Goal: Task Accomplishment & Management: Manage account settings

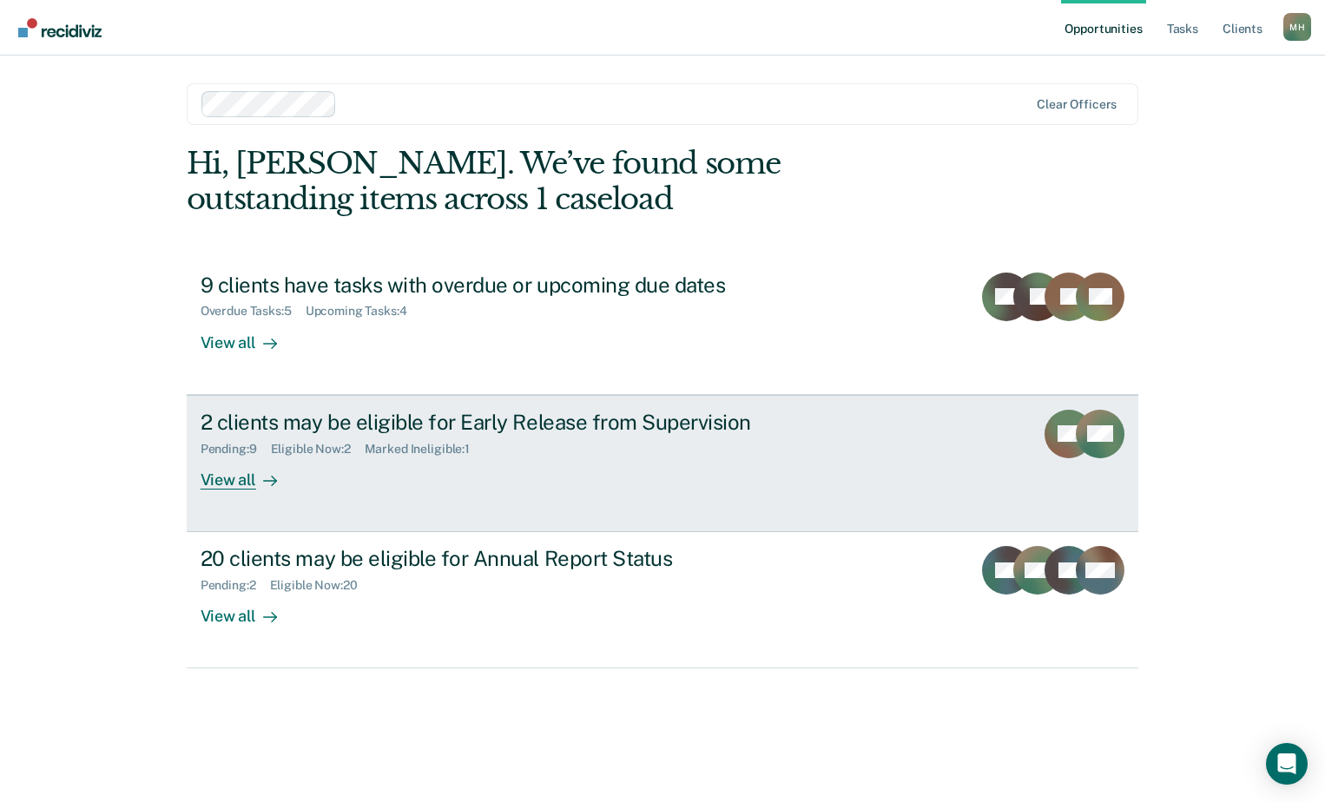
click at [410, 447] on div "Marked Ineligible : 1" at bounding box center [424, 449] width 119 height 15
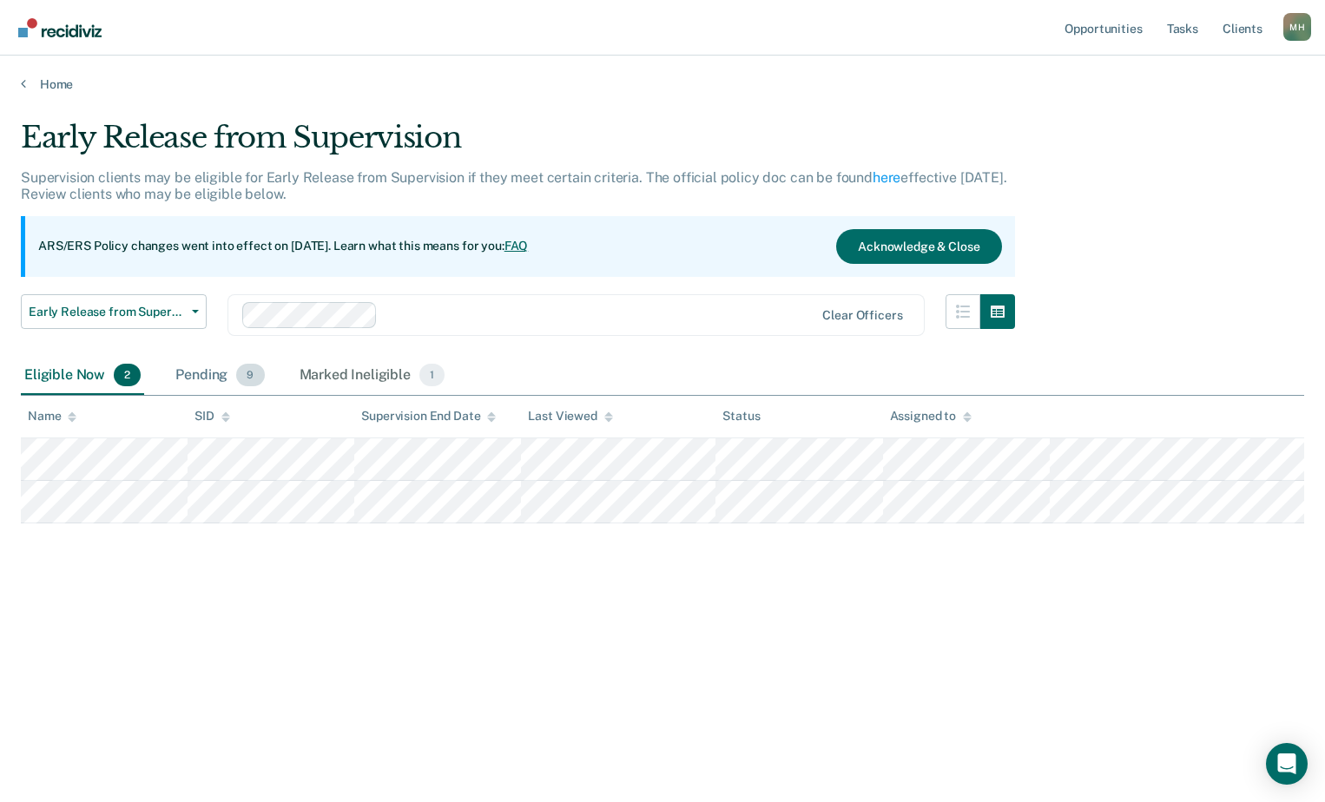
click at [225, 373] on div "Pending 9" at bounding box center [219, 376] width 95 height 38
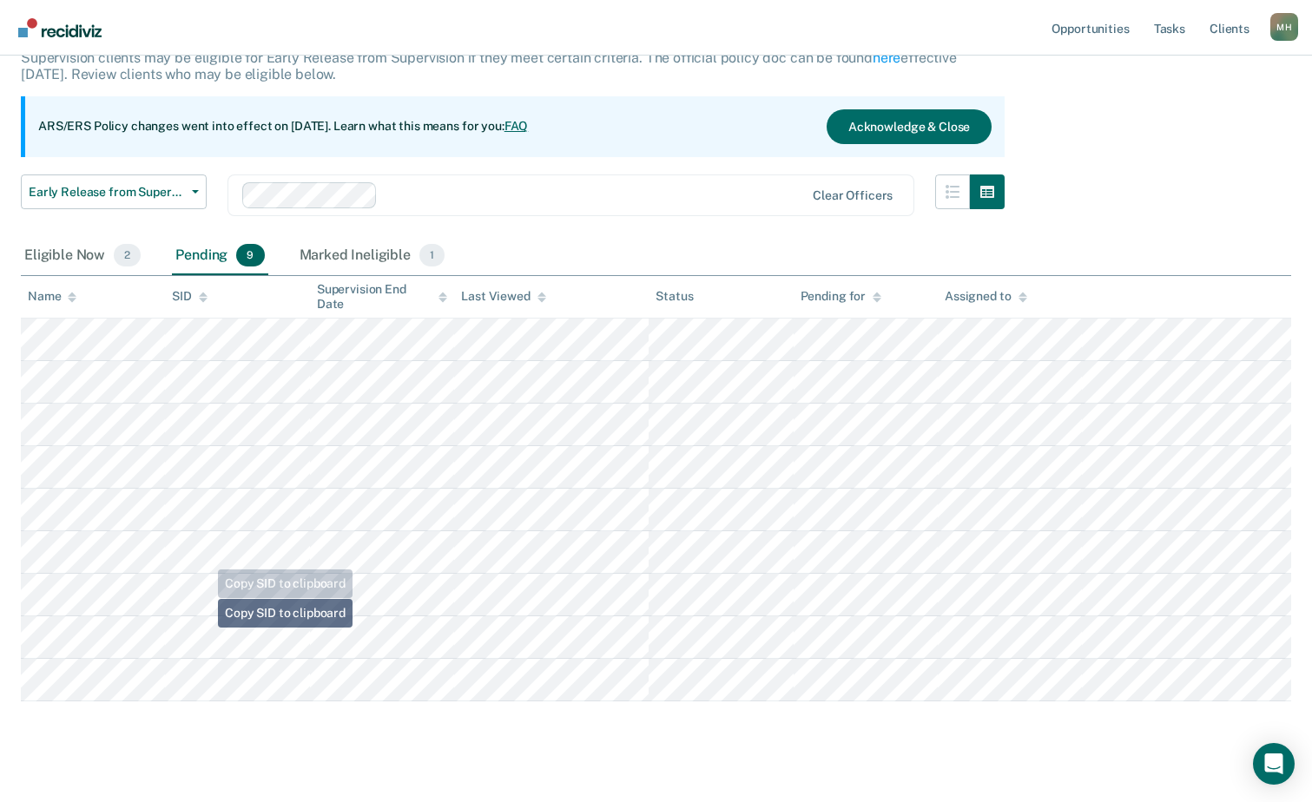
scroll to position [144, 0]
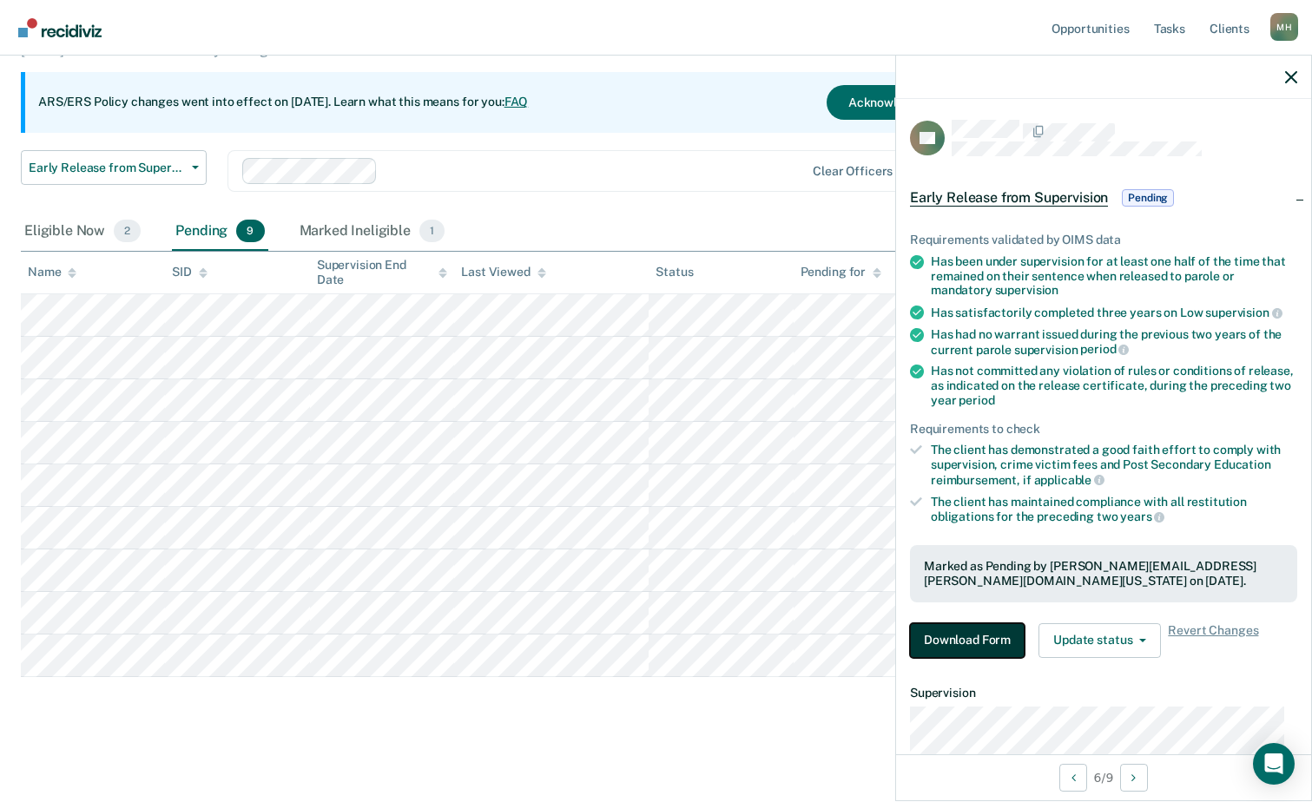
click at [968, 643] on button "Download Form" at bounding box center [967, 640] width 115 height 35
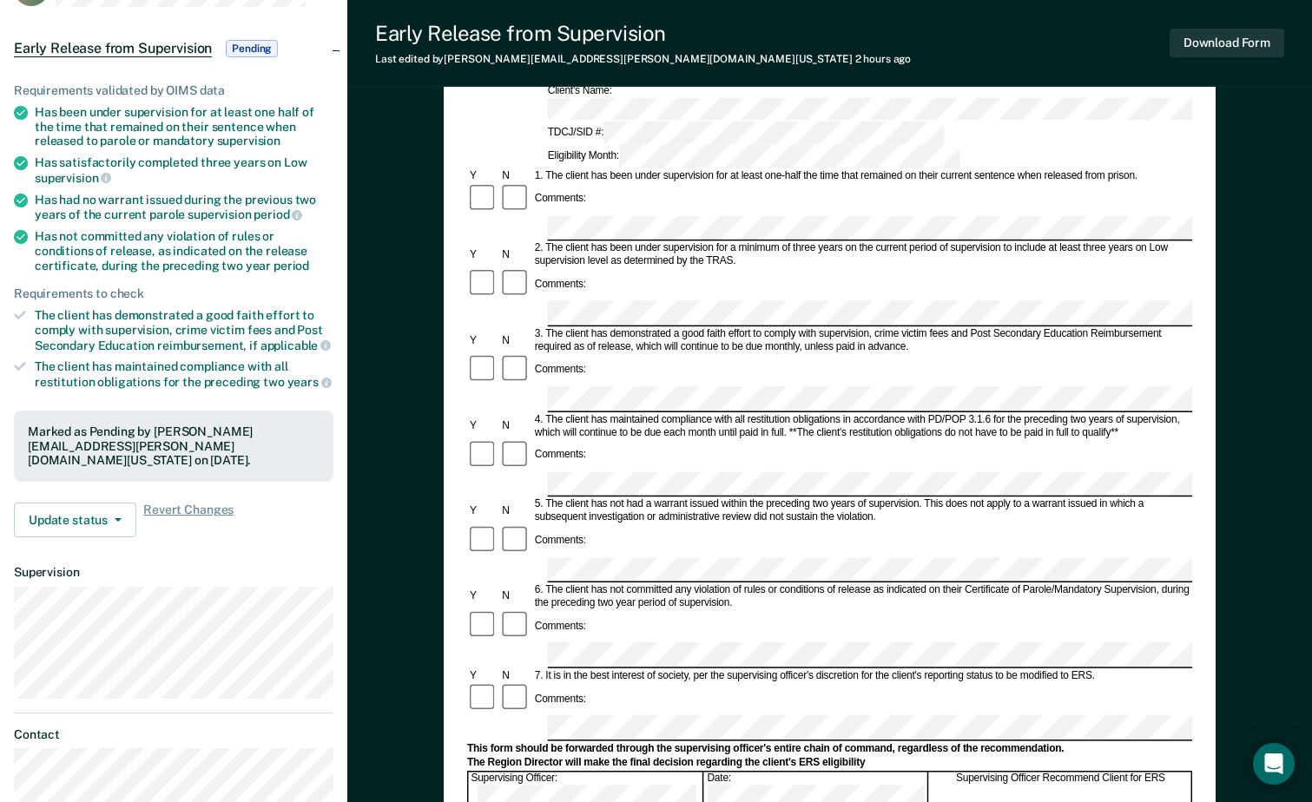
scroll to position [347, 0]
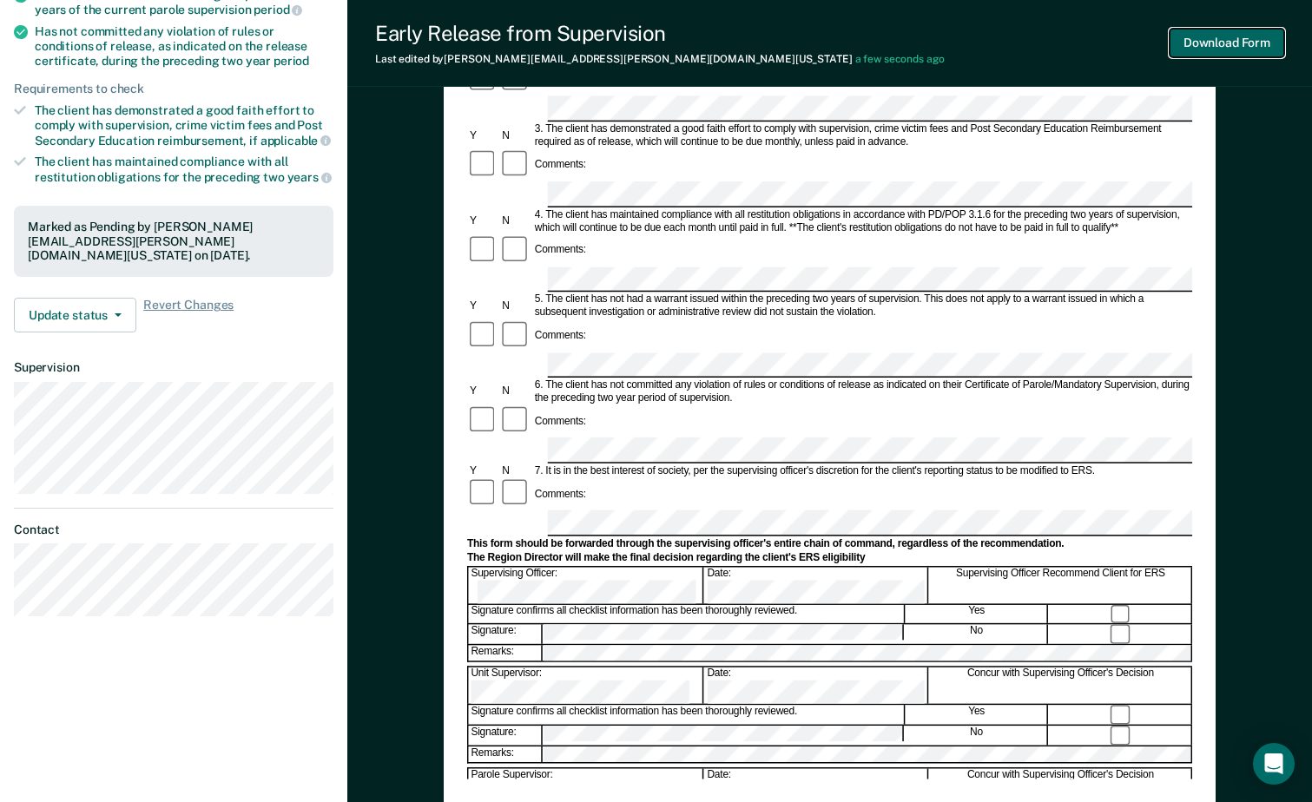
click at [1207, 43] on button "Download Form" at bounding box center [1226, 43] width 115 height 29
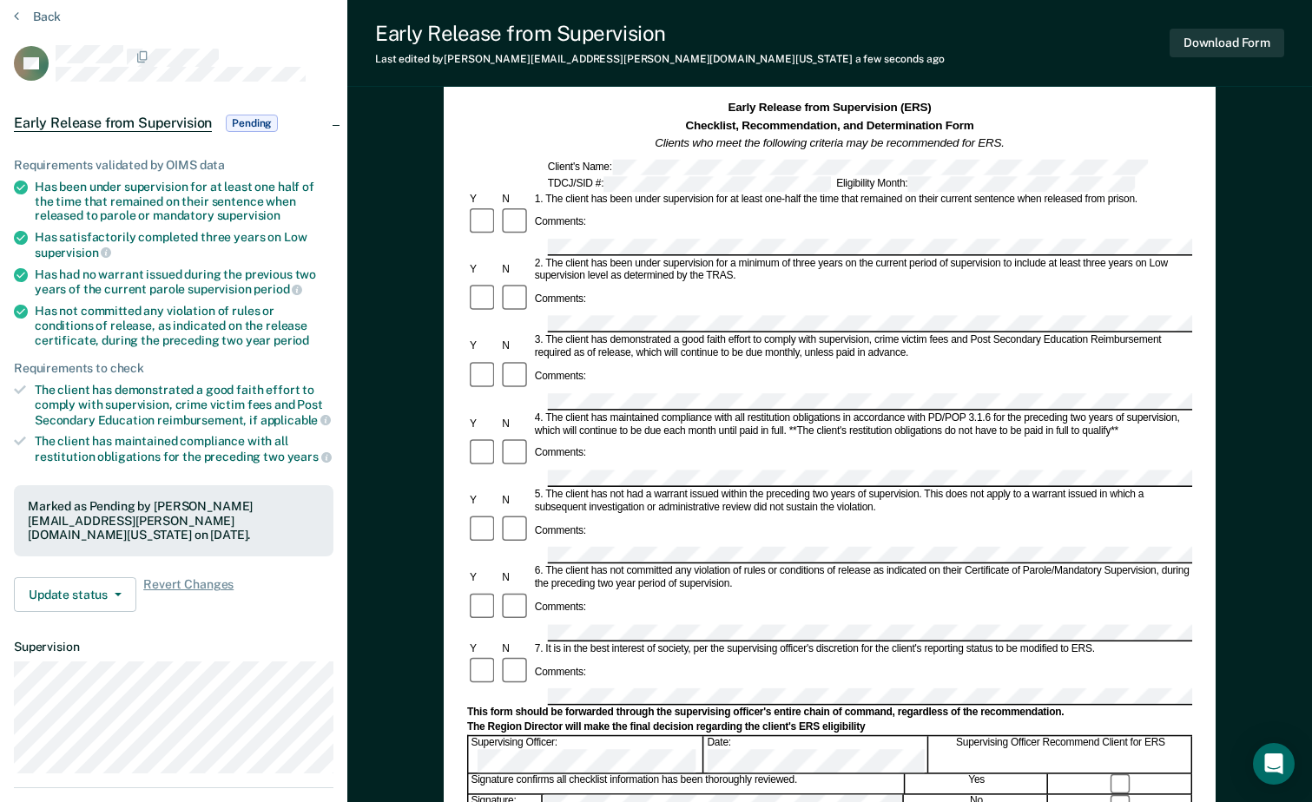
scroll to position [0, 0]
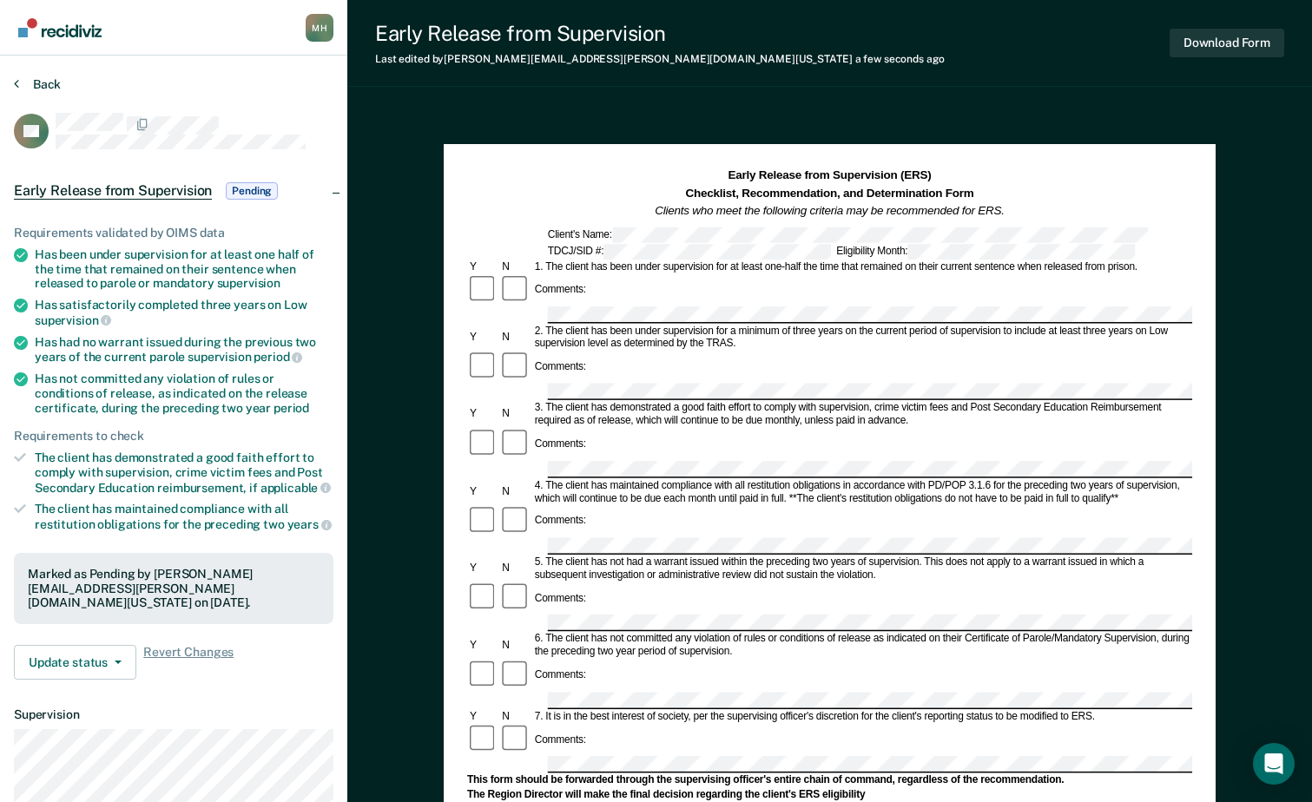
drag, startPoint x: 69, startPoint y: 83, endPoint x: 43, endPoint y: 80, distance: 25.4
click at [69, 83] on div "Back" at bounding box center [173, 94] width 319 height 36
click at [43, 80] on button "Back" at bounding box center [37, 84] width 47 height 16
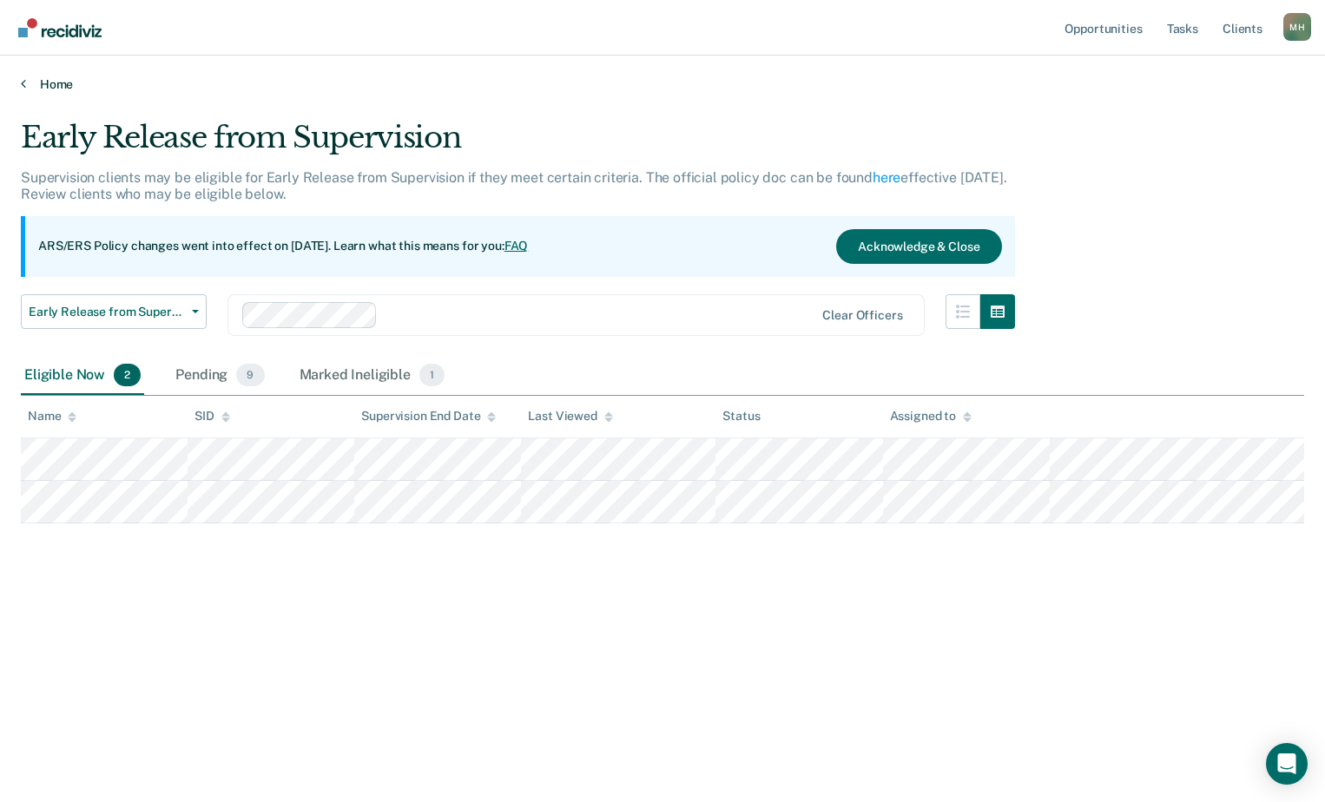
click at [43, 82] on link "Home" at bounding box center [662, 84] width 1283 height 16
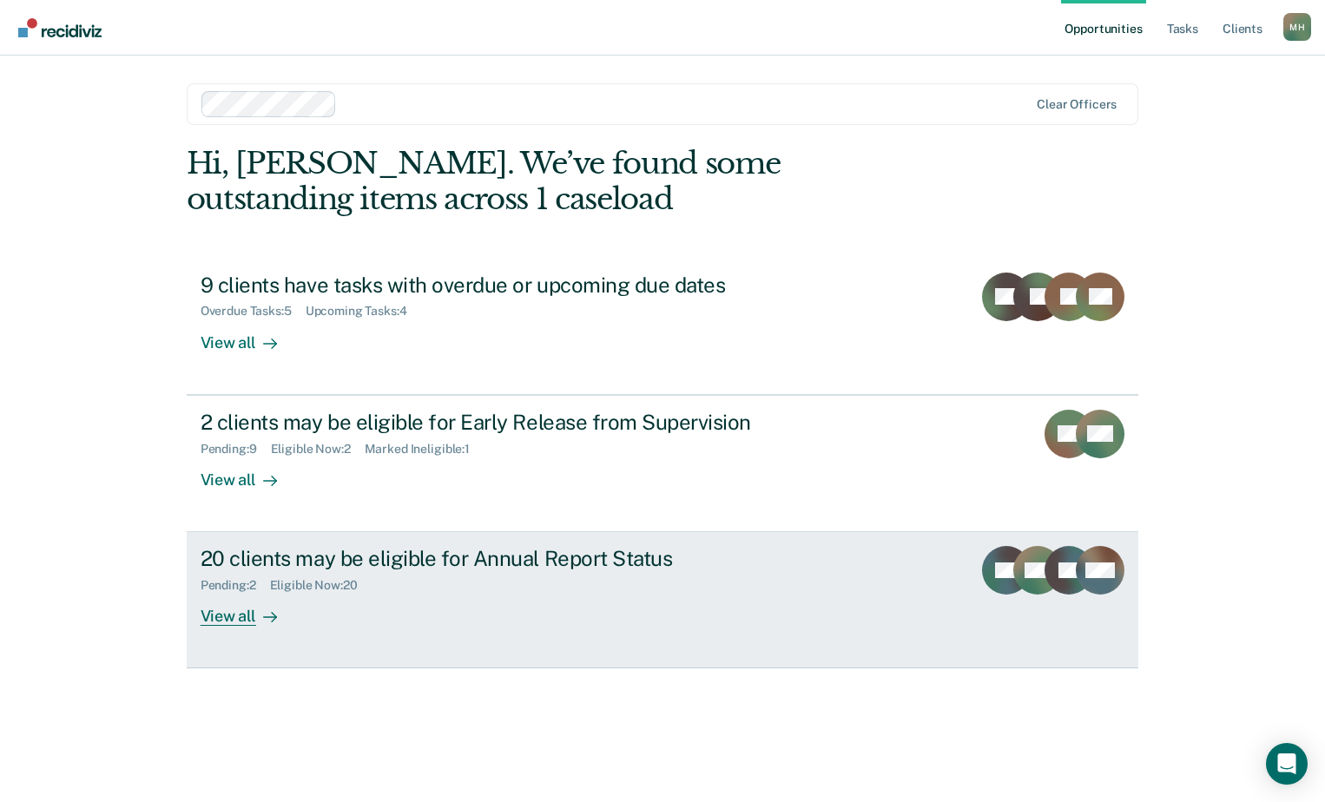
click at [252, 620] on div "View all" at bounding box center [249, 610] width 97 height 34
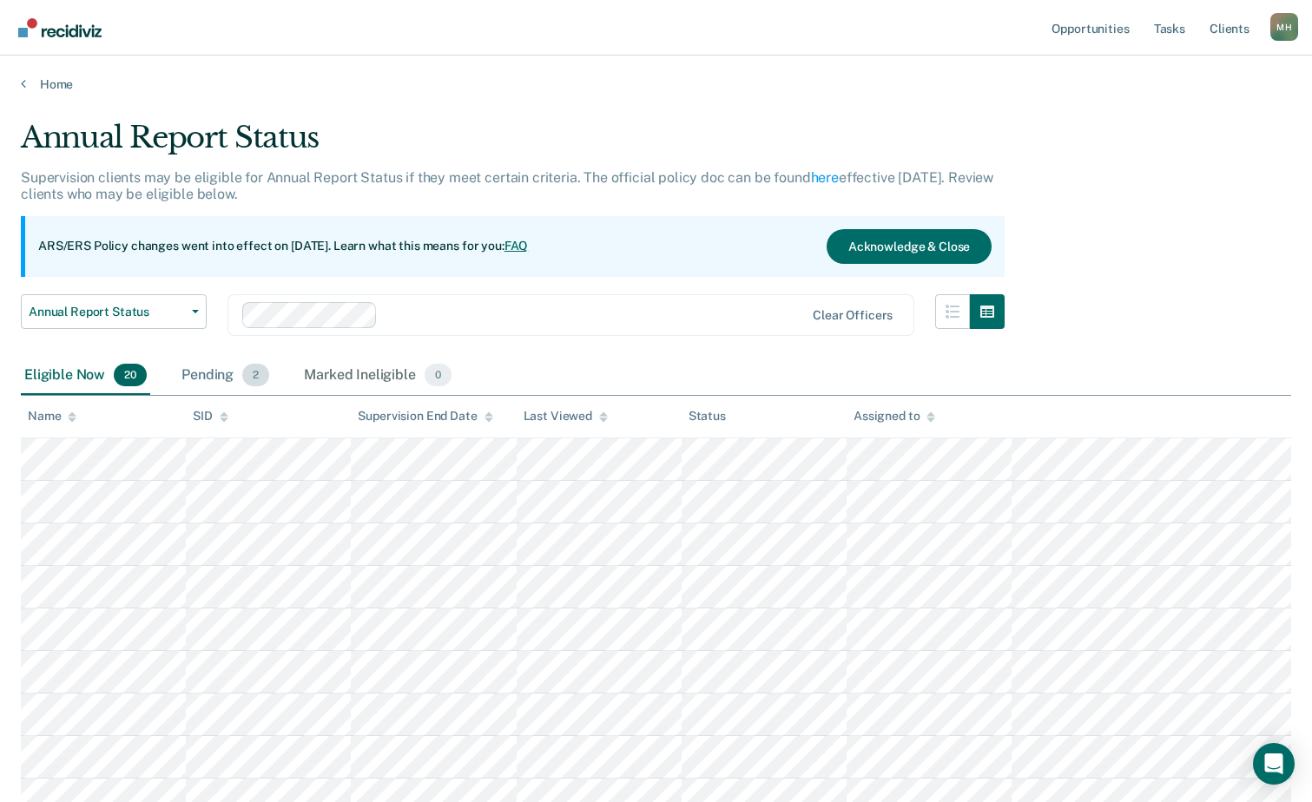
click at [229, 387] on div "Pending 2" at bounding box center [225, 376] width 95 height 38
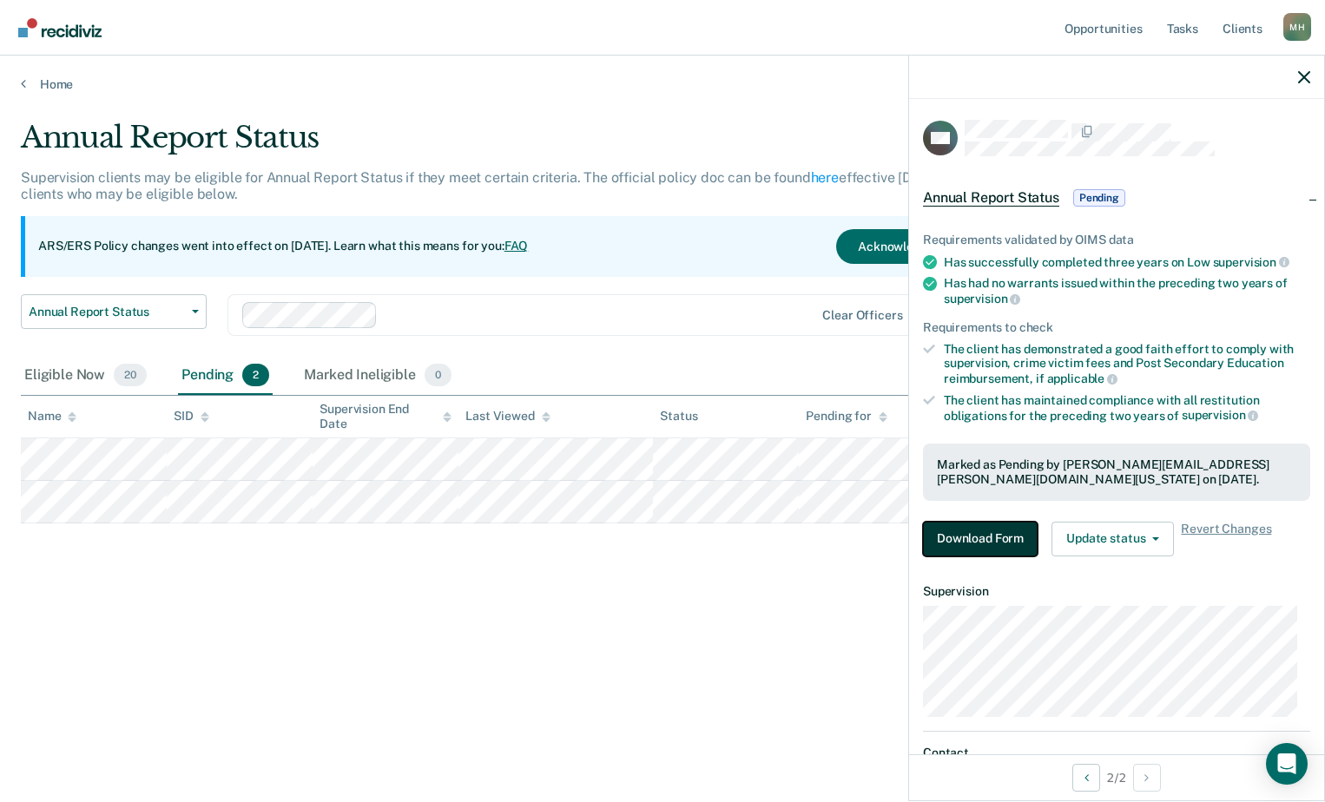
click at [976, 532] on button "Download Form" at bounding box center [980, 539] width 115 height 35
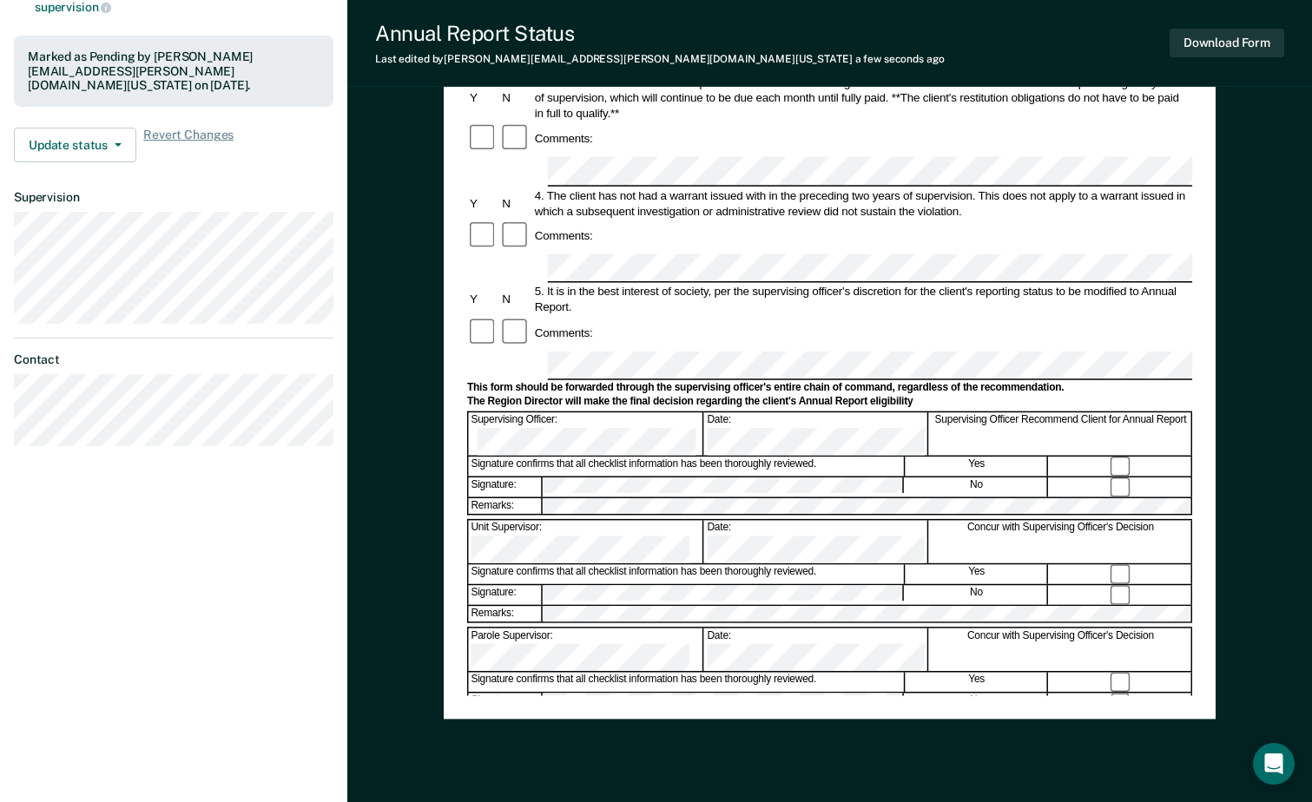
scroll to position [434, 0]
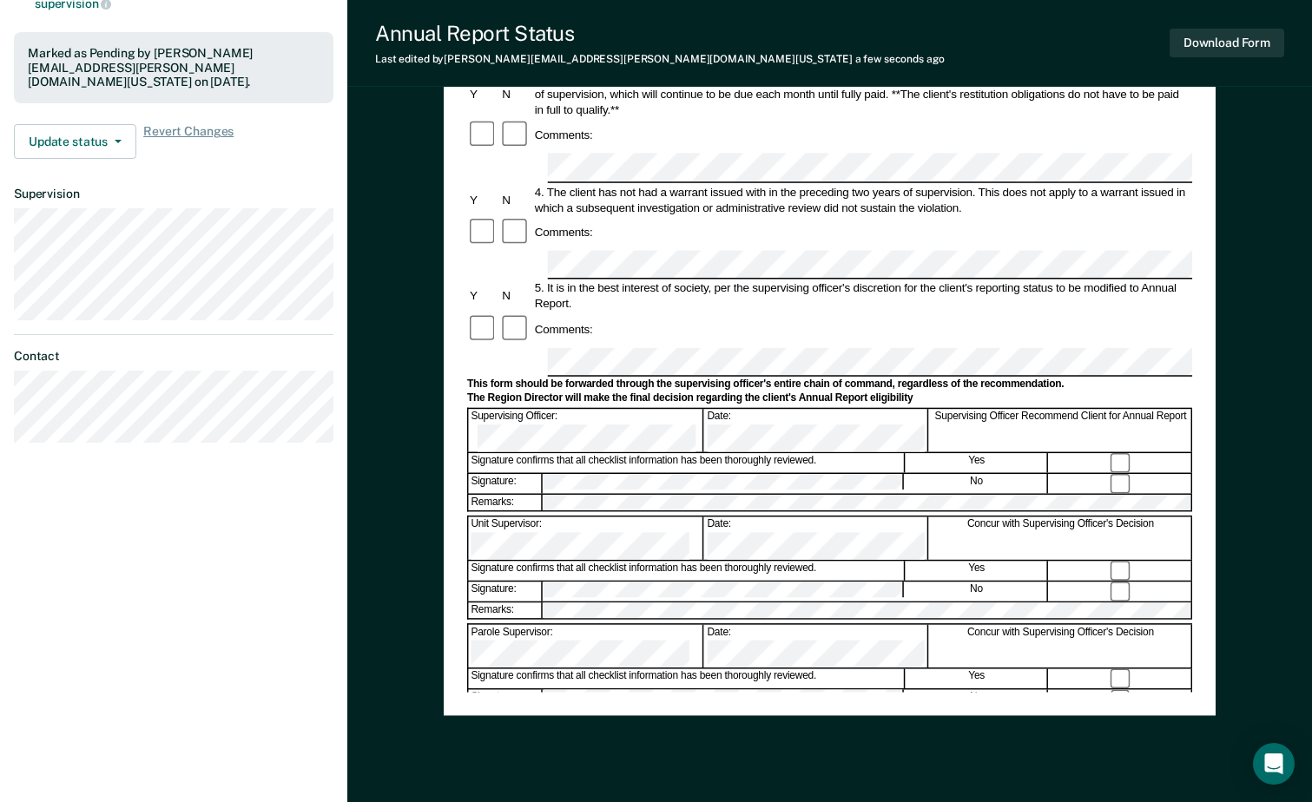
click at [618, 696] on div "Annual Reporting Checklist, Recommendation, and Determination Form Clients who …" at bounding box center [830, 212] width 772 height 1005
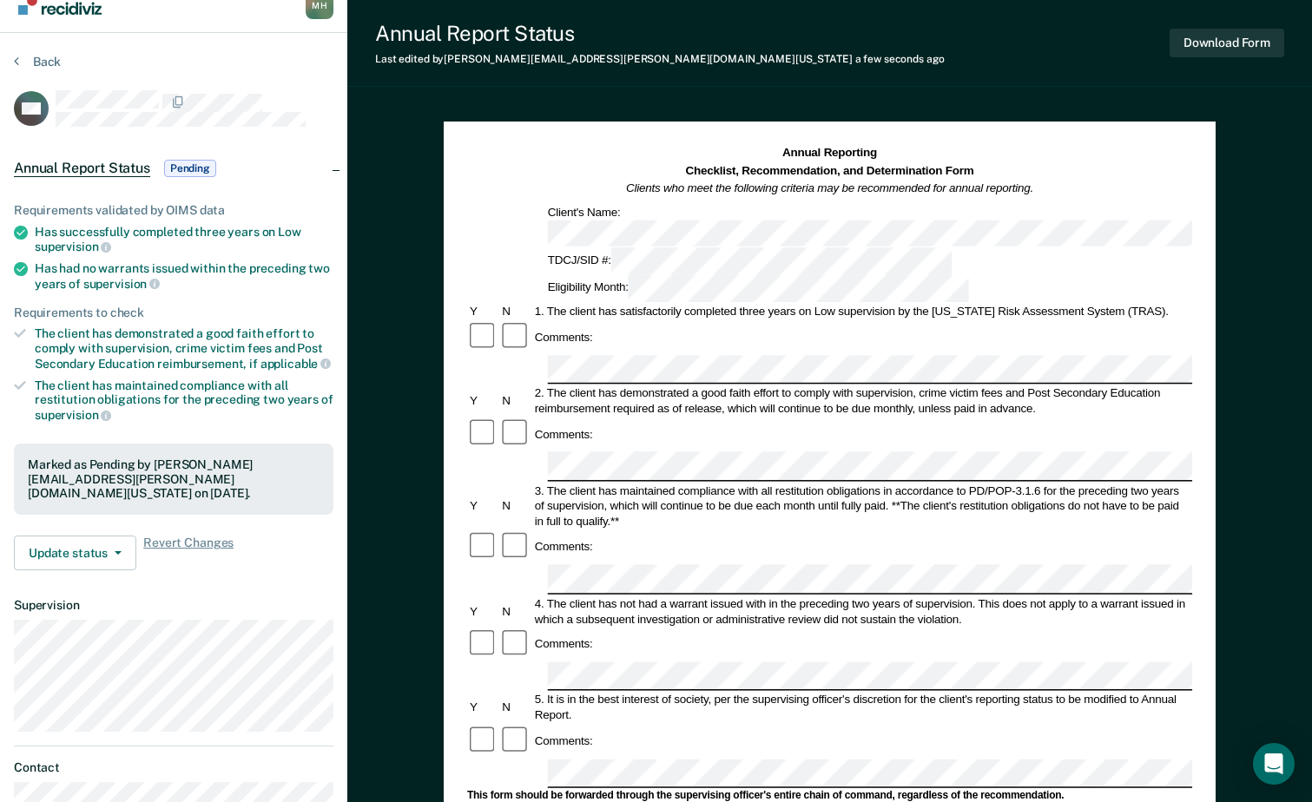
scroll to position [0, 0]
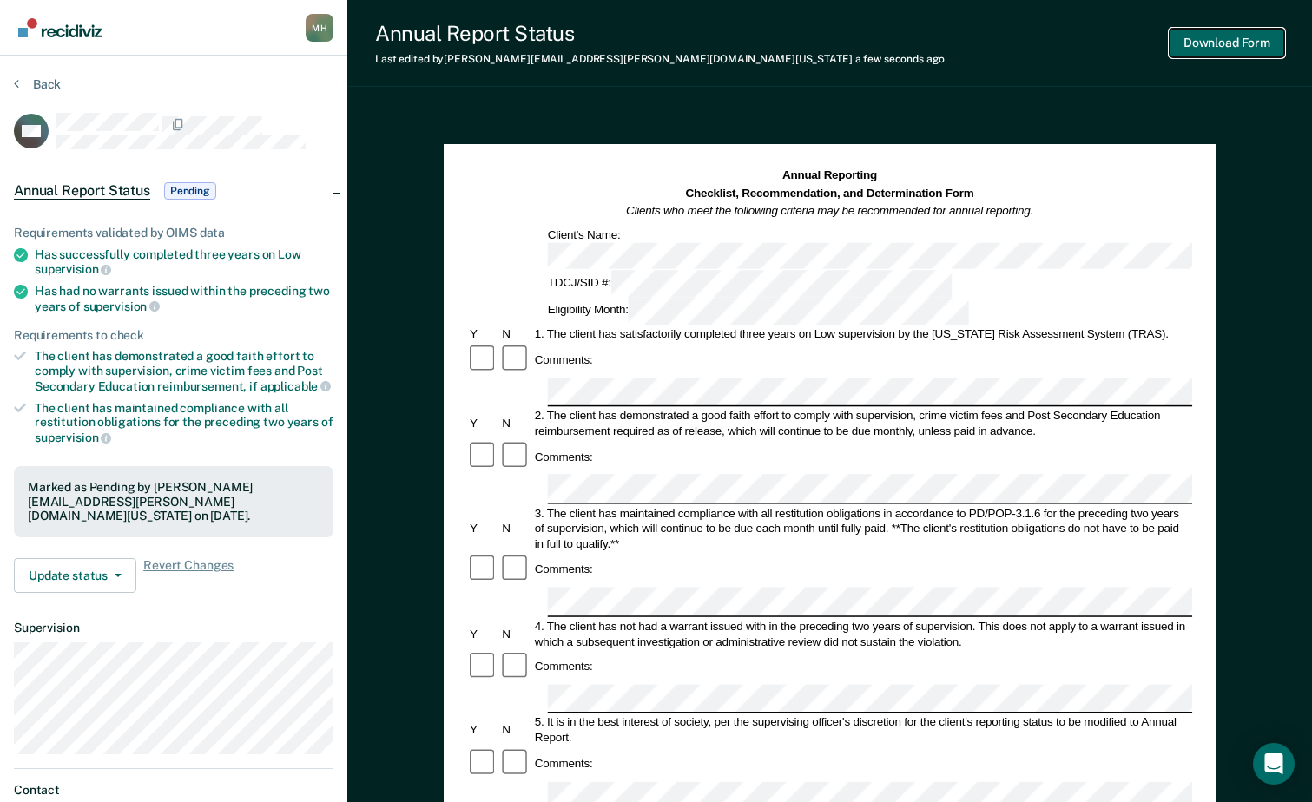
click at [1187, 51] on button "Download Form" at bounding box center [1226, 43] width 115 height 29
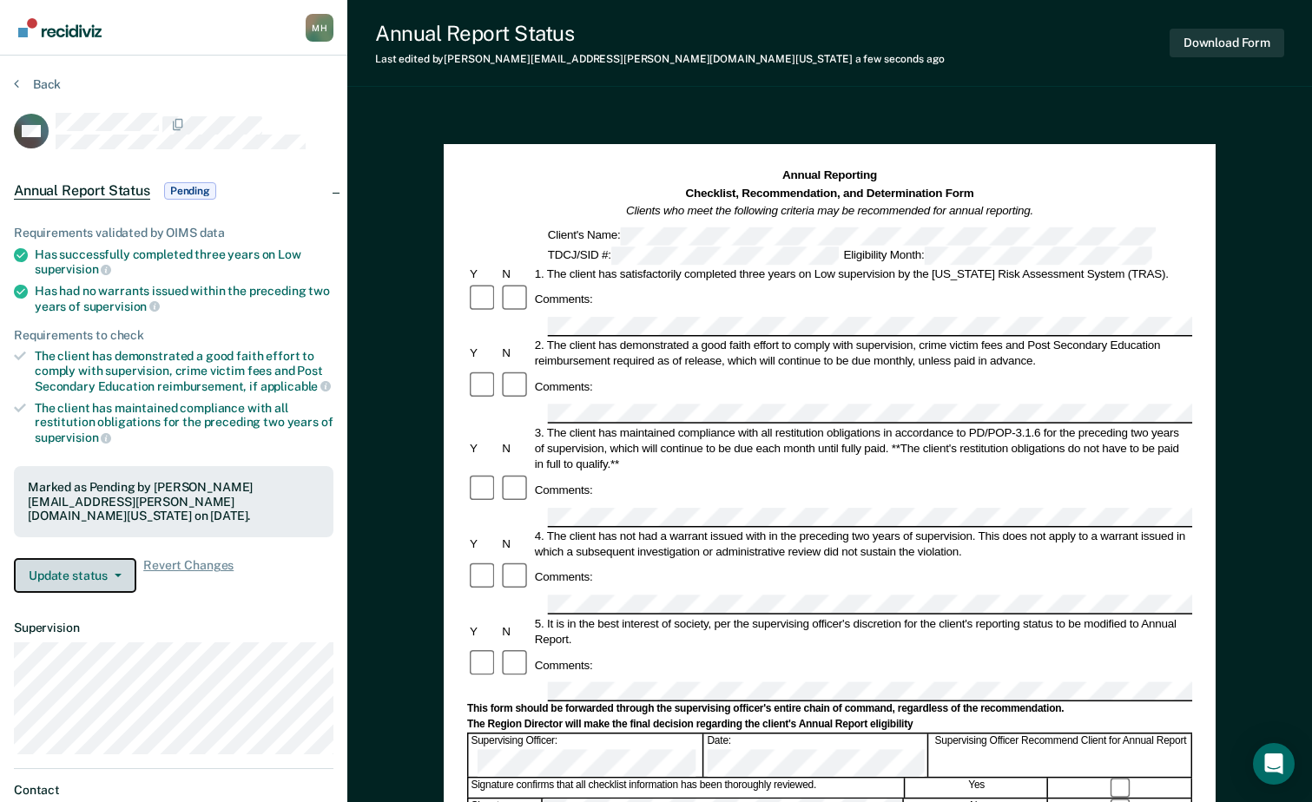
click at [55, 578] on button "Update status" at bounding box center [75, 575] width 122 height 35
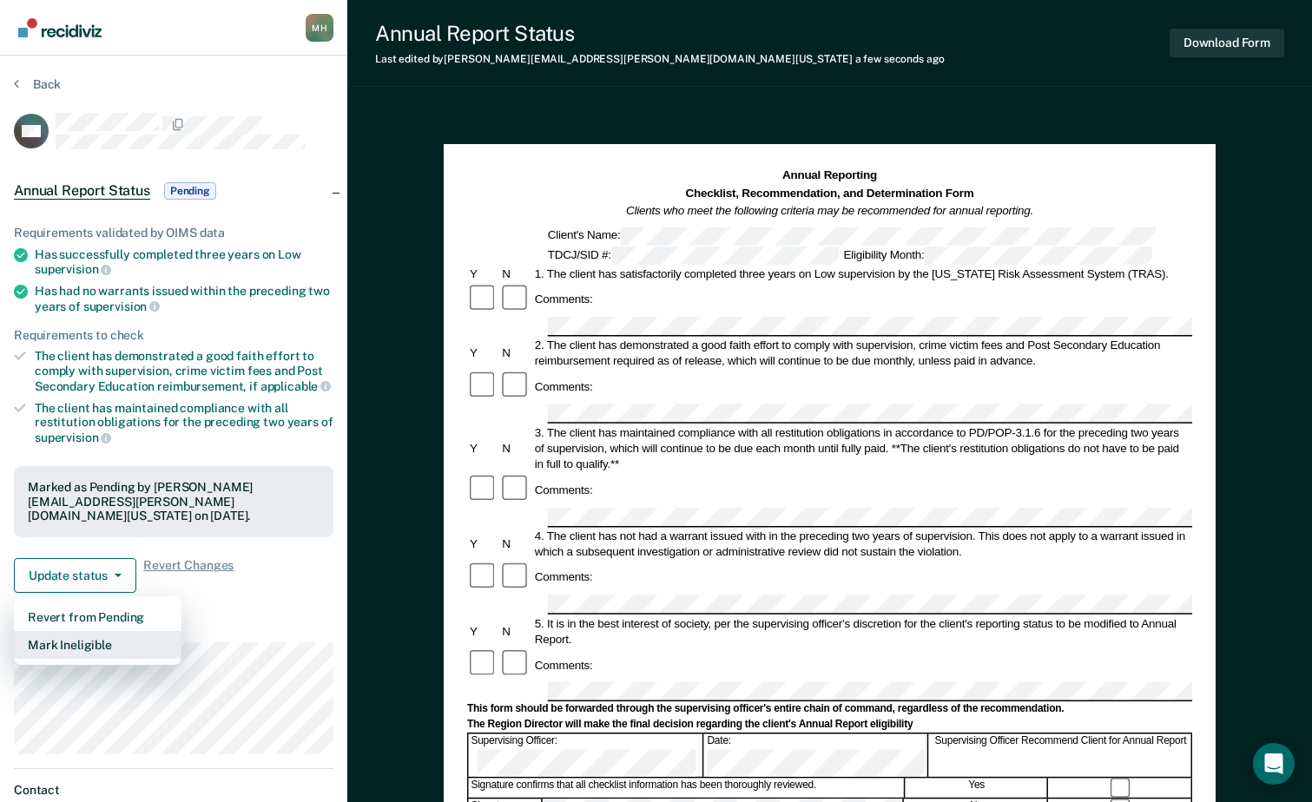
click at [91, 646] on button "Mark Ineligible" at bounding box center [98, 645] width 168 height 28
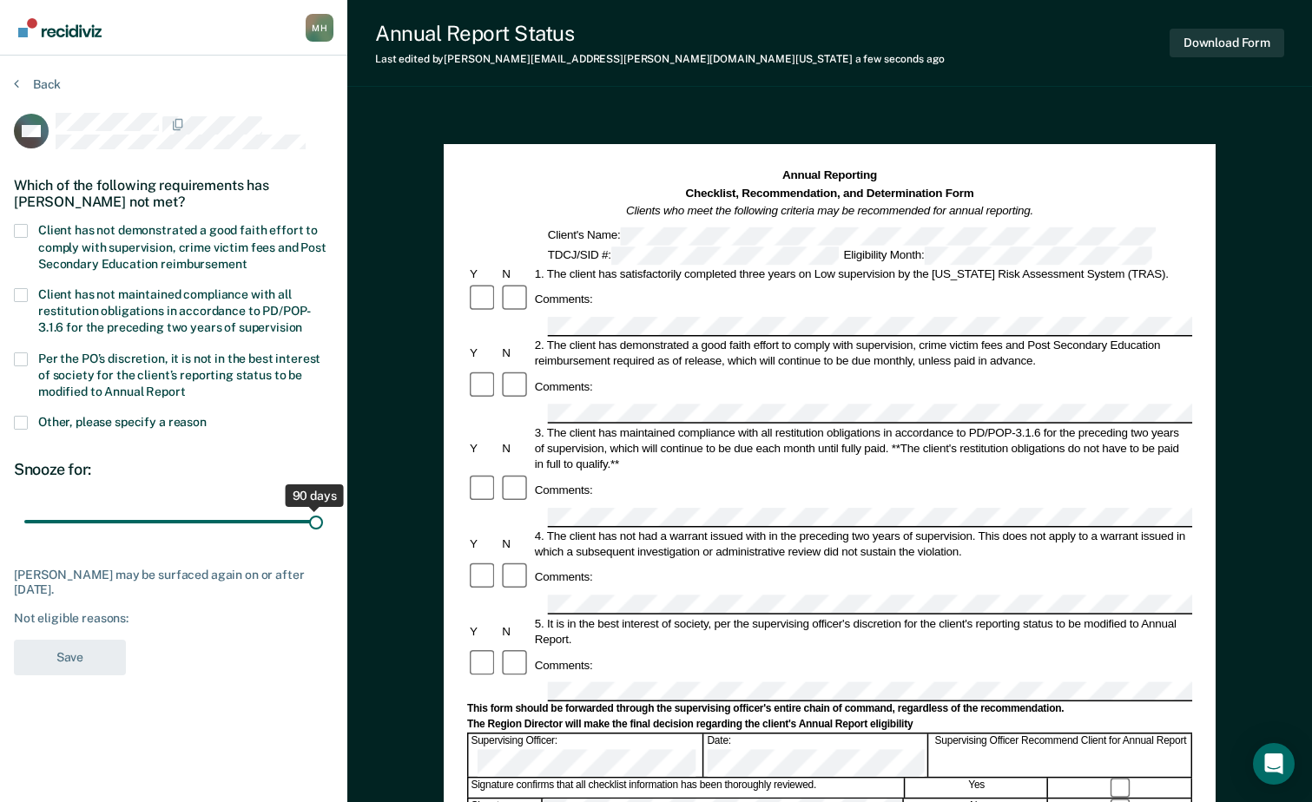
drag, startPoint x: 126, startPoint y: 512, endPoint x: 357, endPoint y: 527, distance: 231.4
type input "90"
click at [323, 527] on input "range" at bounding box center [173, 522] width 299 height 30
click at [27, 246] on label "Client has not demonstrated a good faith effort to comply with supervision, cri…" at bounding box center [173, 249] width 319 height 50
click at [247, 258] on input "Client has not demonstrated a good faith effort to comply with supervision, cri…" at bounding box center [247, 258] width 0 height 0
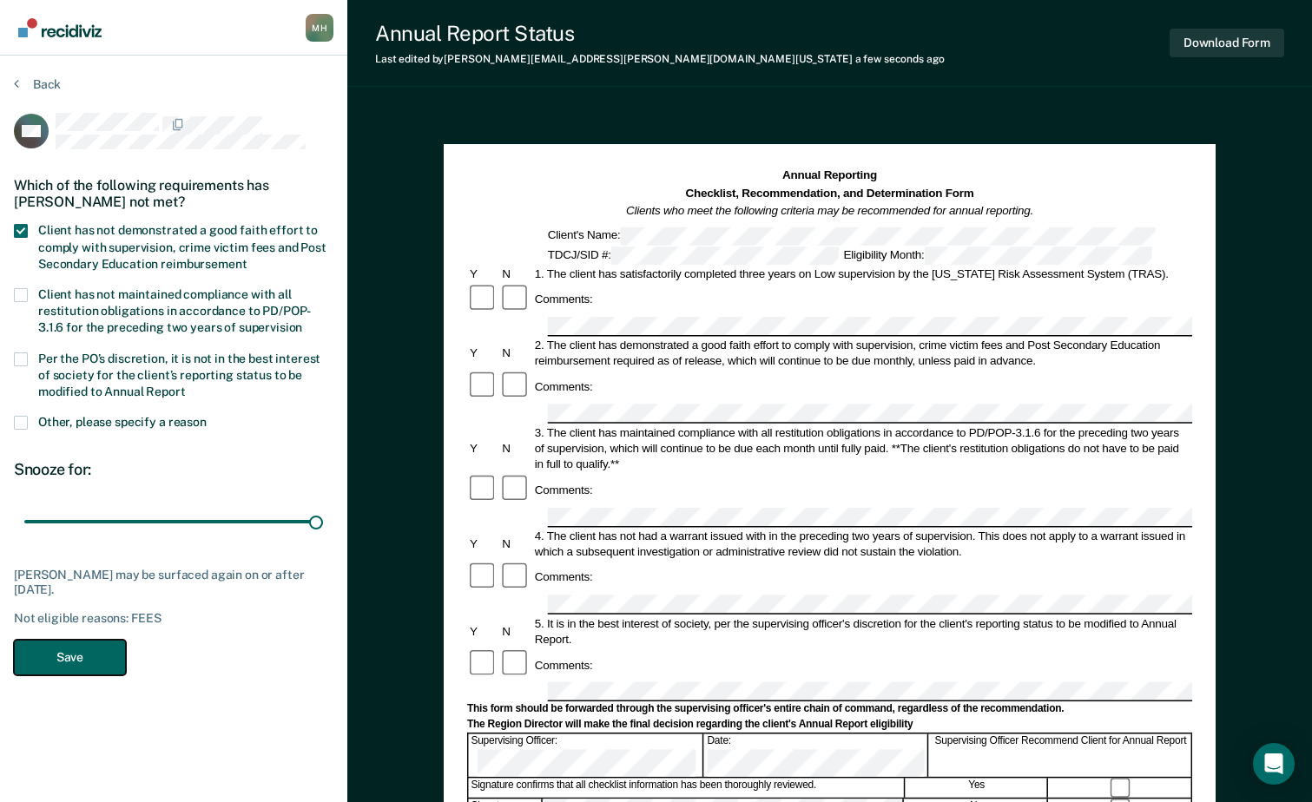
click at [45, 655] on button "Save" at bounding box center [70, 658] width 112 height 36
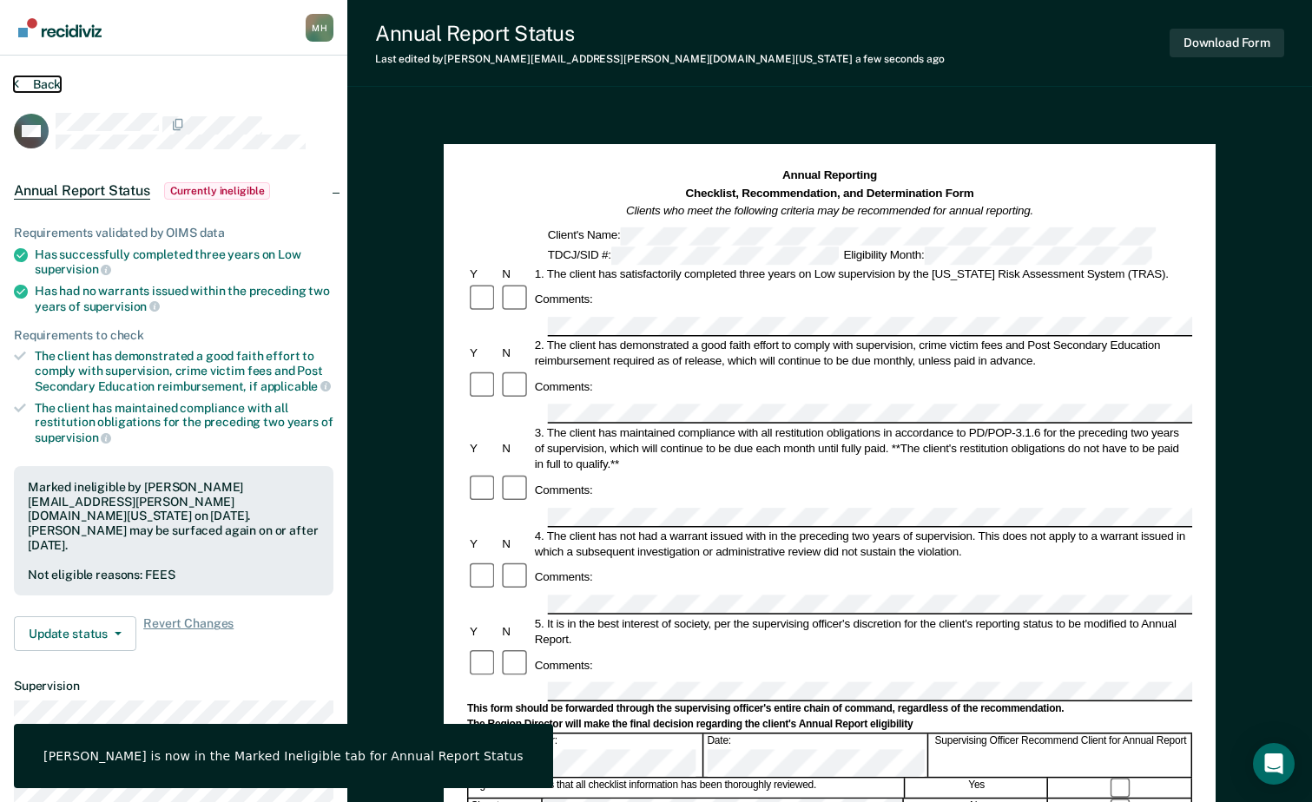
click at [52, 84] on button "Back" at bounding box center [37, 84] width 47 height 16
